Goal: Navigation & Orientation: Find specific page/section

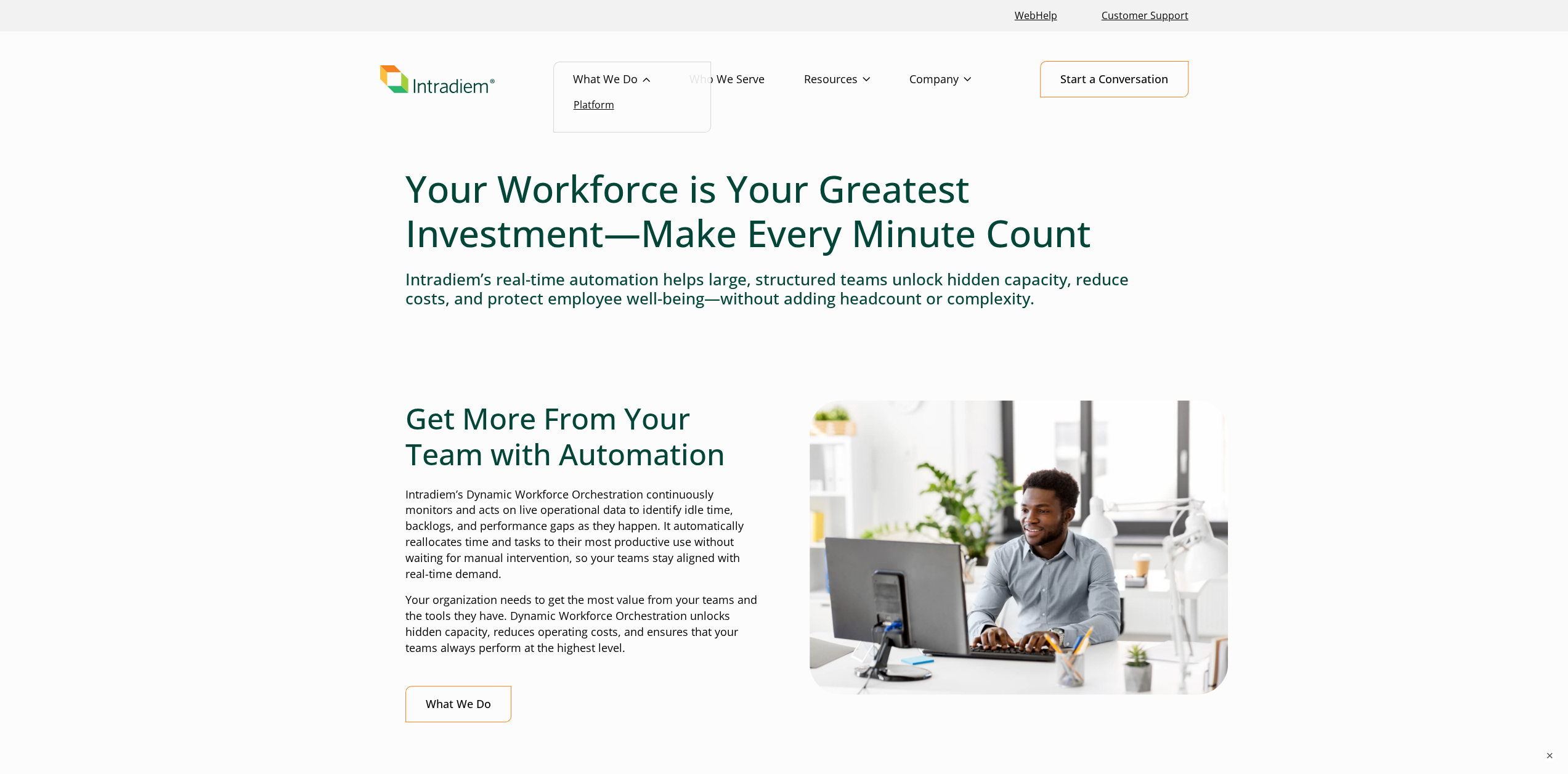
click at [600, 110] on link "Platform" at bounding box center [594, 105] width 41 height 14
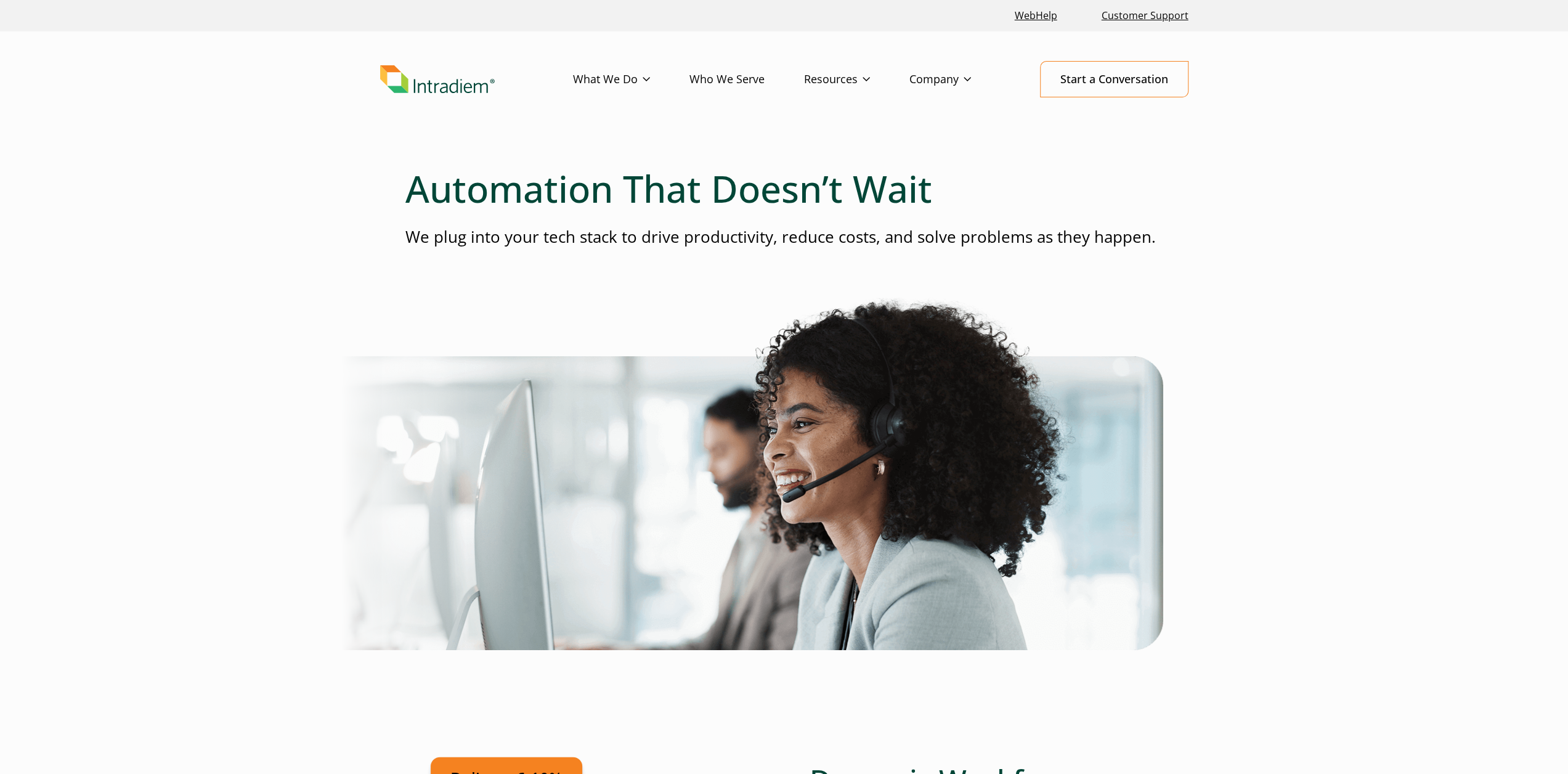
click at [452, 77] on img "Link to homepage of Intradiem" at bounding box center [437, 79] width 115 height 28
